Goal: Task Accomplishment & Management: Manage account settings

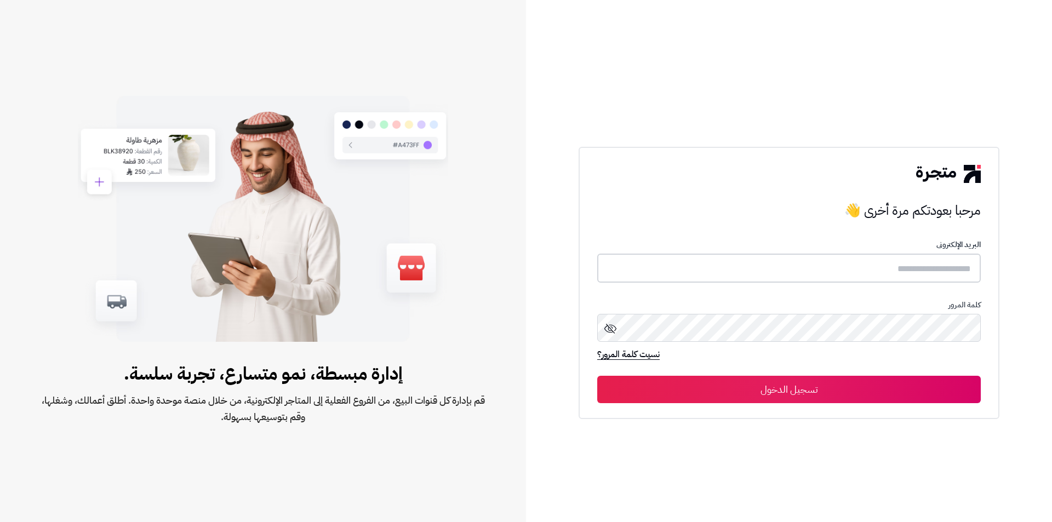
type input "**********"
click at [789, 392] on button "تسجيل الدخول" at bounding box center [789, 388] width 384 height 27
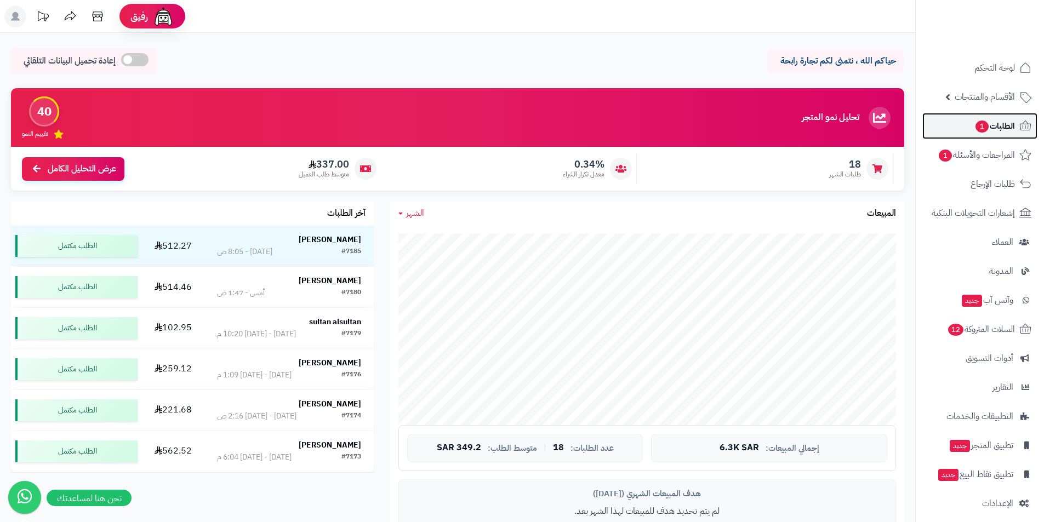
click at [1007, 120] on span "الطلبات 1" at bounding box center [994, 125] width 41 height 15
